Goal: Transaction & Acquisition: Purchase product/service

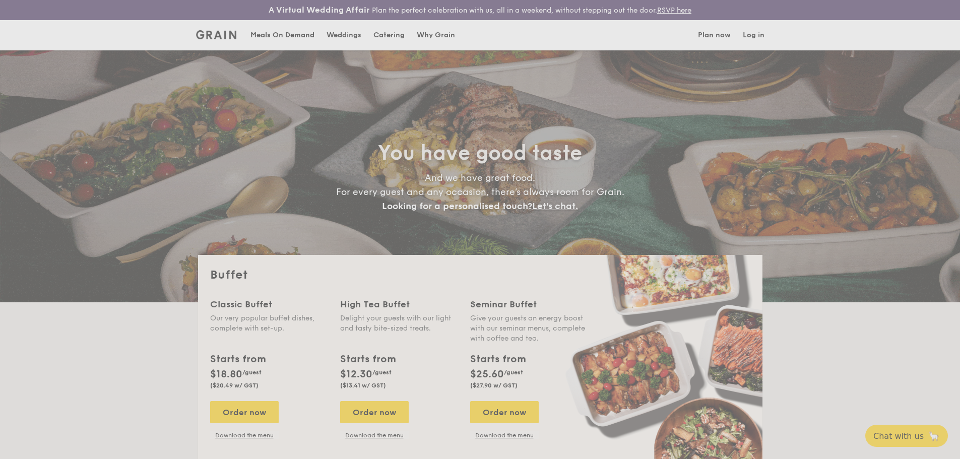
select select
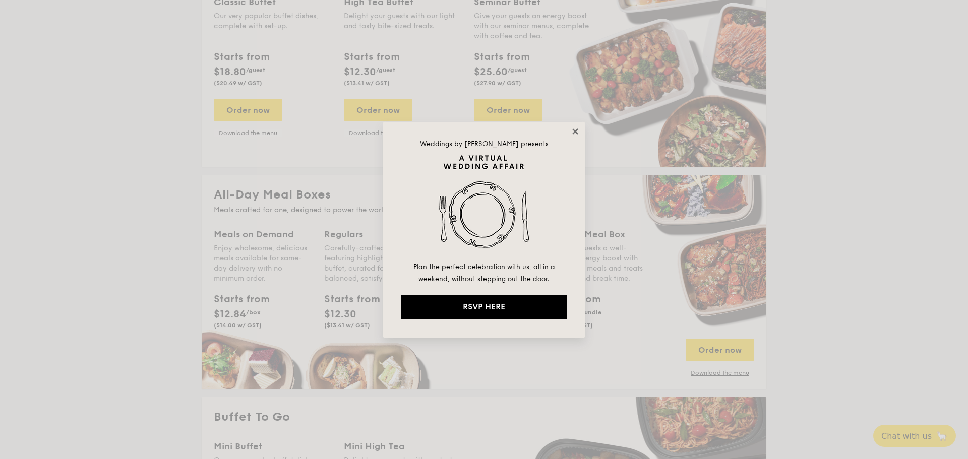
click at [576, 132] on icon at bounding box center [575, 132] width 6 height 6
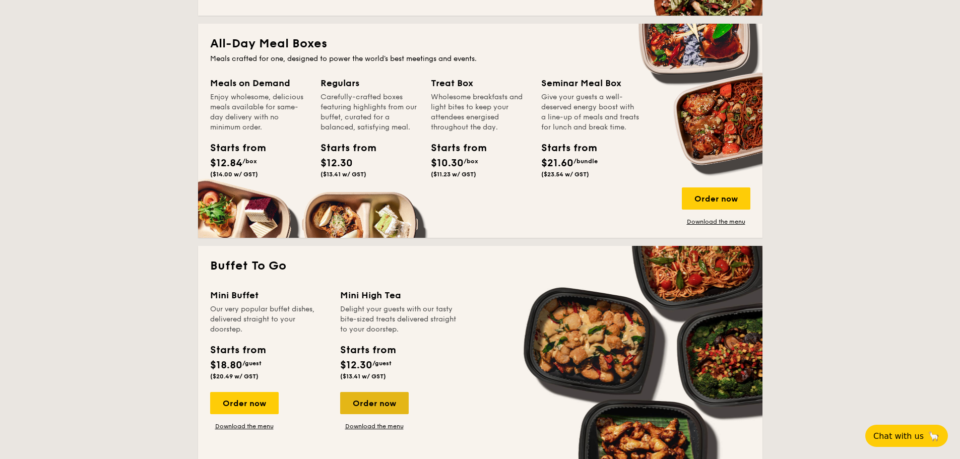
scroll to position [554, 0]
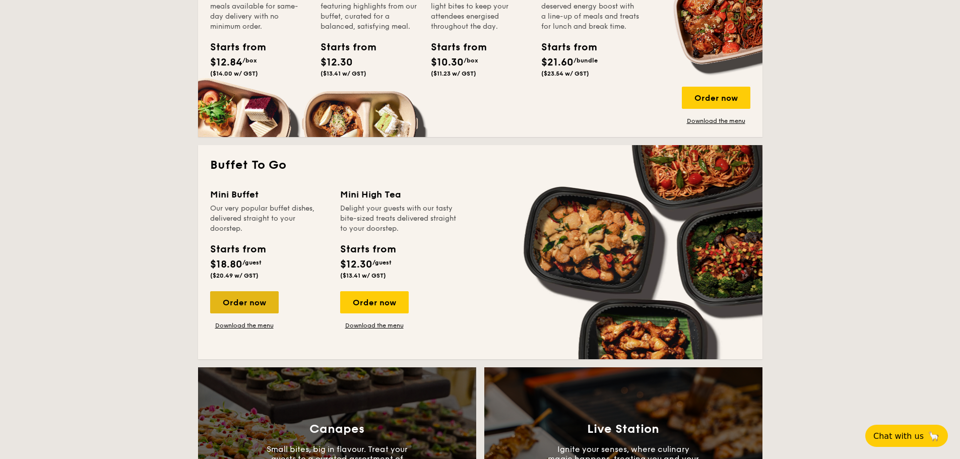
click at [245, 304] on div "Order now" at bounding box center [244, 302] width 69 height 22
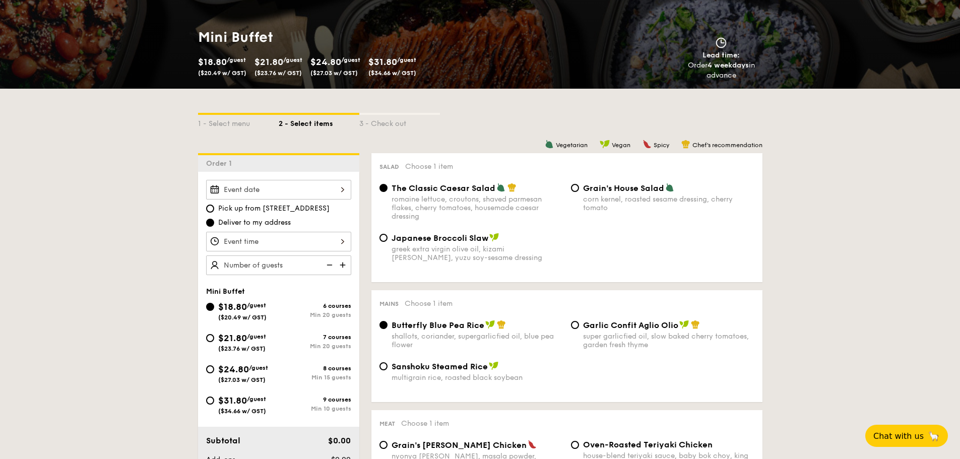
scroll to position [252, 0]
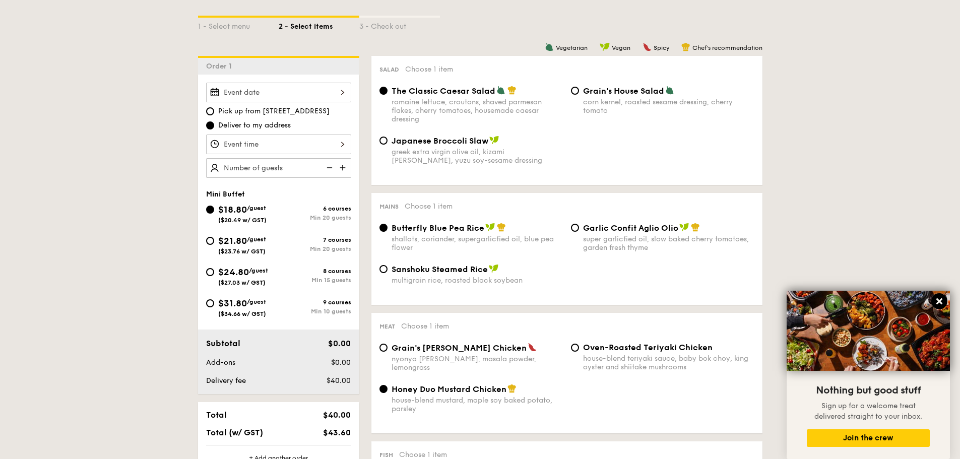
click at [935, 299] on icon at bounding box center [939, 301] width 9 height 9
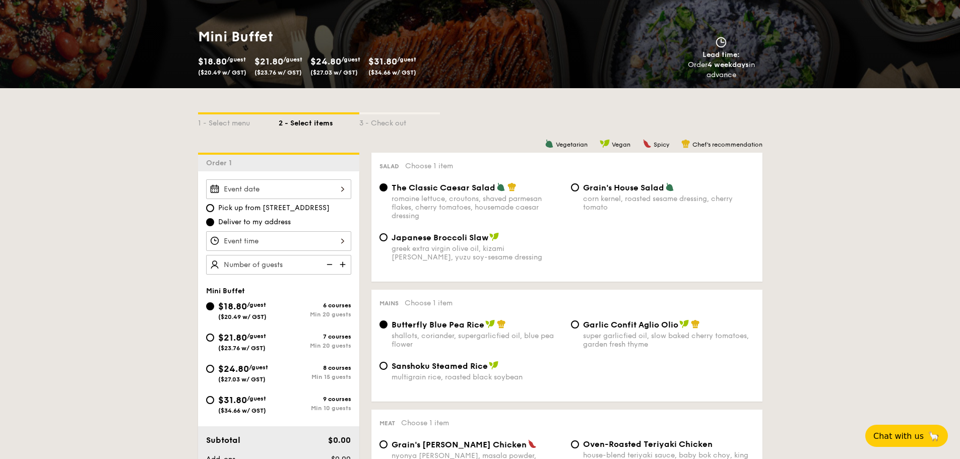
scroll to position [0, 0]
